Goal: Find specific page/section: Find specific page/section

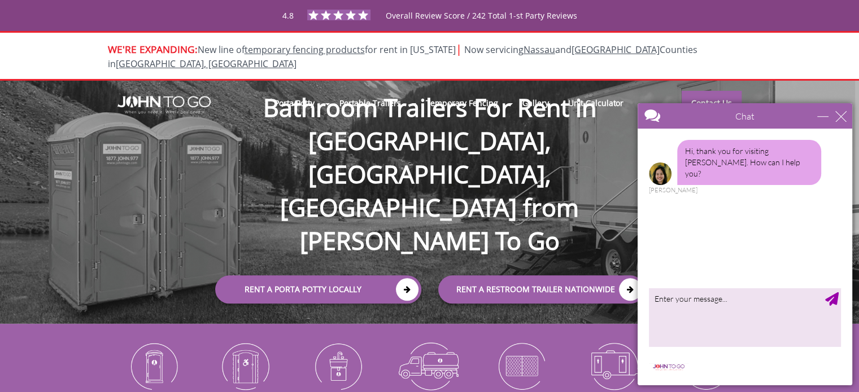
click at [840, 123] on div "Chat" at bounding box center [744, 115] width 215 height 25
click at [838, 117] on div "close" at bounding box center [840, 116] width 11 height 11
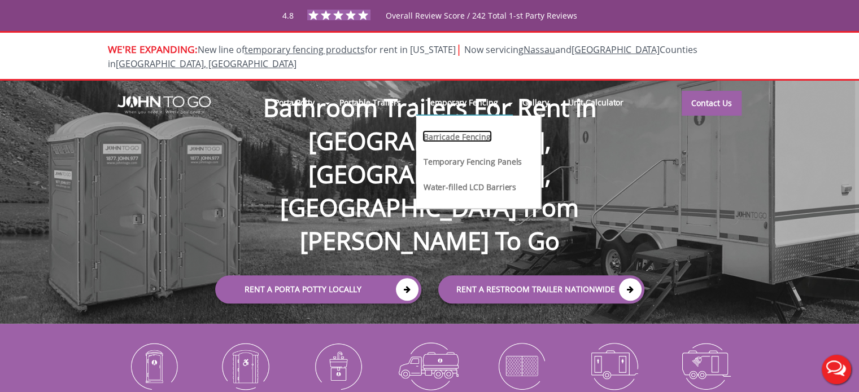
click at [457, 130] on link "Barricade Fencing" at bounding box center [456, 136] width 69 height 12
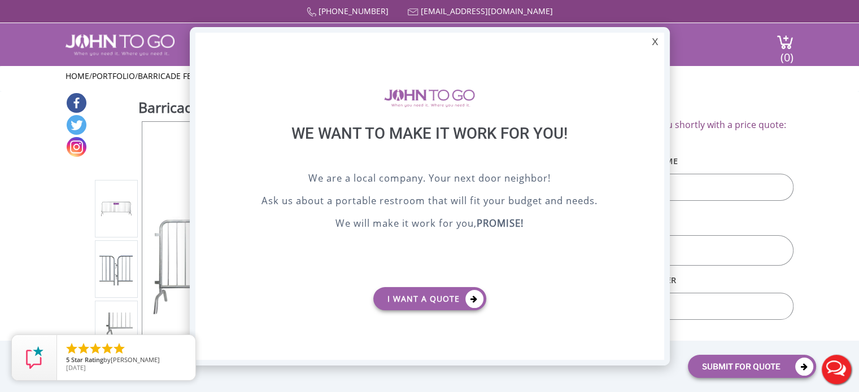
click at [738, 158] on div at bounding box center [429, 196] width 859 height 392
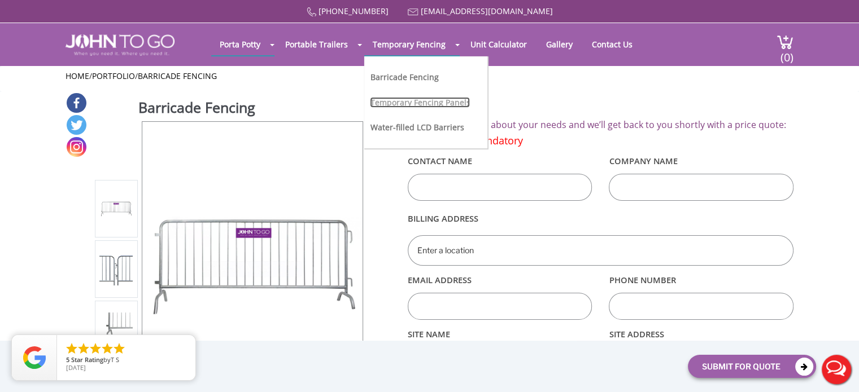
click at [434, 102] on link "Temporary Fencing Panels" at bounding box center [420, 102] width 100 height 11
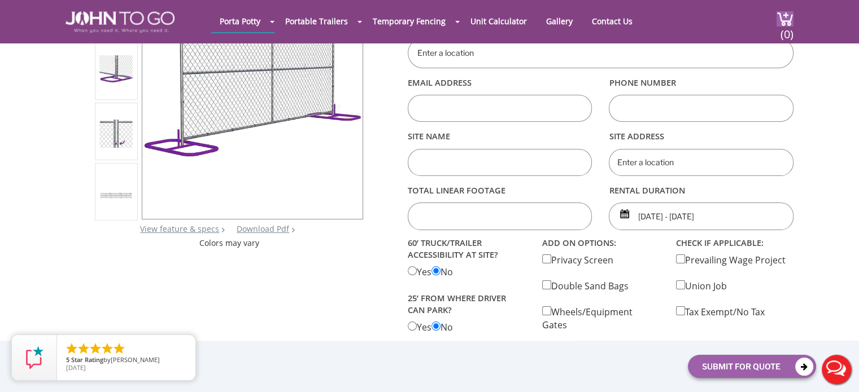
scroll to position [169, 0]
